Goal: Answer question/provide support: Answer question/provide support

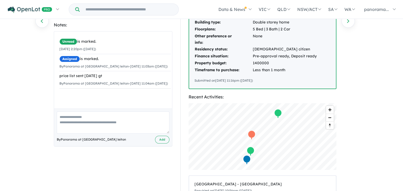
scroll to position [60, 0]
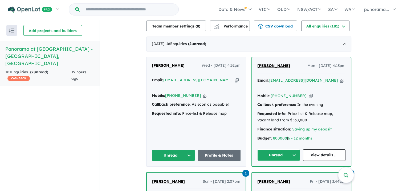
scroll to position [186, 0]
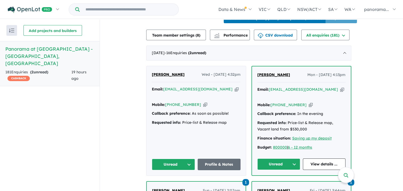
click at [280, 163] on button "Unread" at bounding box center [278, 163] width 43 height 11
click at [278, 183] on button "Assigned" at bounding box center [280, 189] width 46 height 12
click at [306, 160] on link "View details ..." at bounding box center [324, 163] width 43 height 11
click at [185, 162] on button "Unread" at bounding box center [173, 163] width 43 height 11
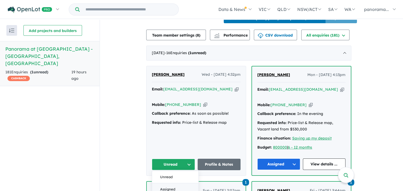
click at [180, 185] on button "Assigned" at bounding box center [175, 189] width 46 height 12
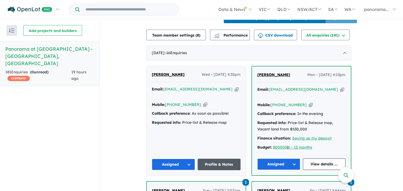
click at [214, 162] on link "Profile & Notes" at bounding box center [218, 163] width 43 height 11
click at [312, 161] on link "View details ..." at bounding box center [324, 163] width 43 height 11
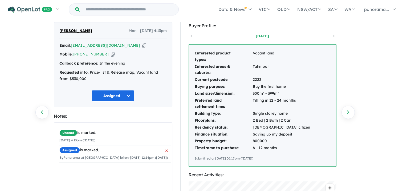
scroll to position [27, 0]
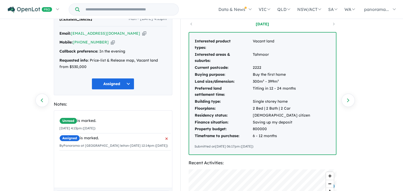
click at [104, 143] on small "By Panorama at North Wilton Estate leiton - 21/08/2025 12:14pm (Thursday)" at bounding box center [113, 145] width 108 height 4
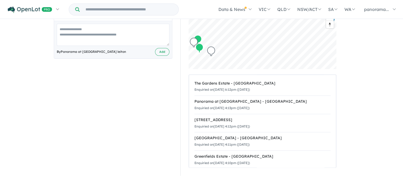
click at [83, 43] on textarea at bounding box center [113, 35] width 113 height 22
type textarea "**********"
click at [163, 50] on button "Add" at bounding box center [162, 52] width 14 height 8
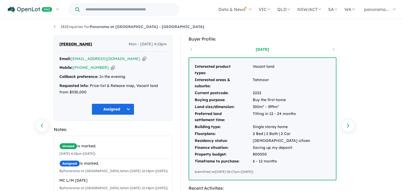
scroll to position [0, 0]
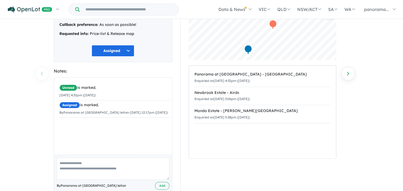
scroll to position [65, 0]
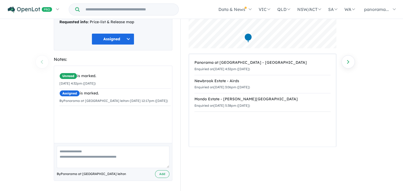
click at [94, 151] on textarea at bounding box center [113, 157] width 113 height 22
type textarea "**********"
click at [158, 173] on button "Add" at bounding box center [162, 174] width 14 height 8
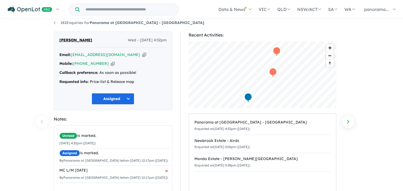
scroll to position [0, 0]
